Goal: Task Accomplishment & Management: Complete application form

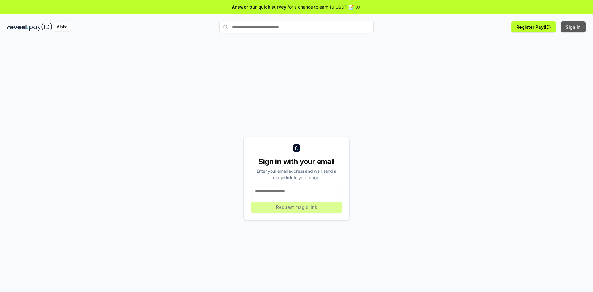
click at [570, 27] on button "Sign In" at bounding box center [573, 26] width 25 height 11
click at [575, 27] on button "Sign In" at bounding box center [573, 26] width 25 height 11
